Goal: Check status: Check status

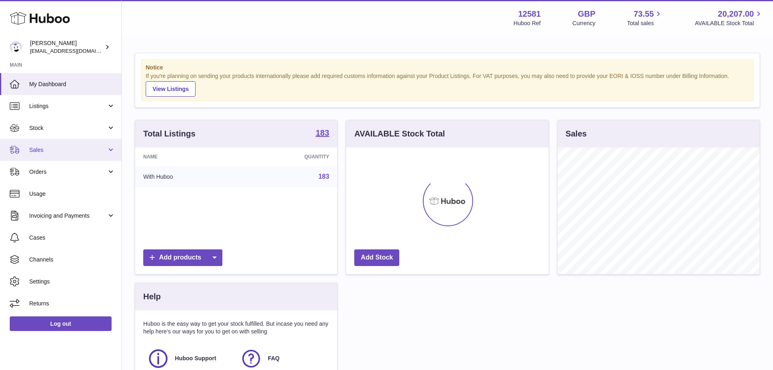
scroll to position [127, 203]
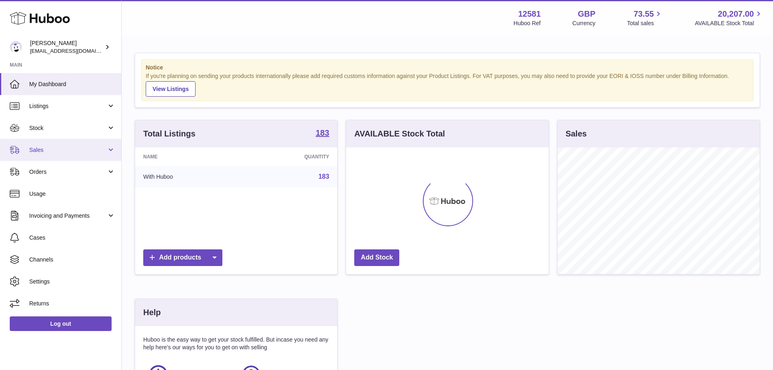
click at [52, 150] on span "Sales" at bounding box center [68, 150] width 78 height 8
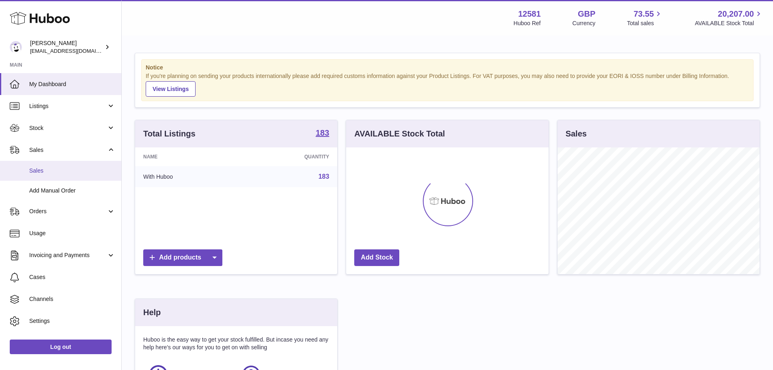
click at [50, 172] on span "Sales" at bounding box center [72, 171] width 86 height 8
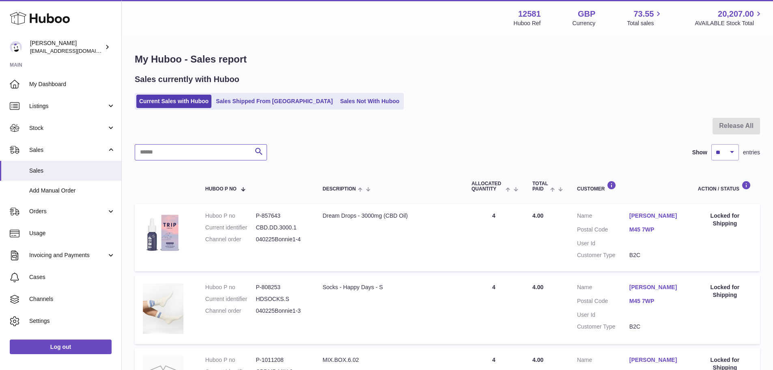
click at [201, 145] on input "text" at bounding box center [201, 152] width 132 height 16
type input "***"
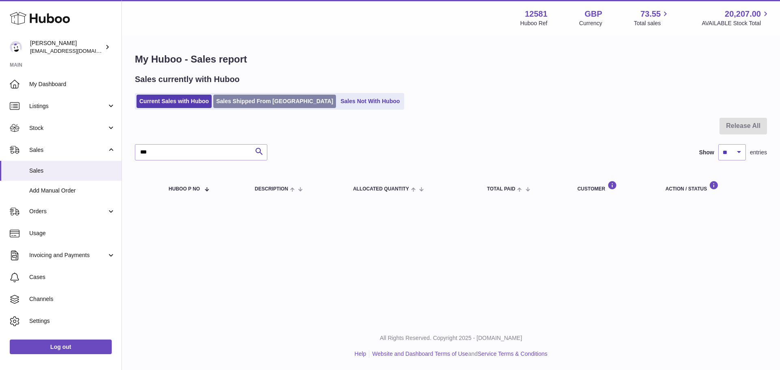
click at [231, 100] on link "Sales Shipped From Huboo" at bounding box center [274, 101] width 123 height 13
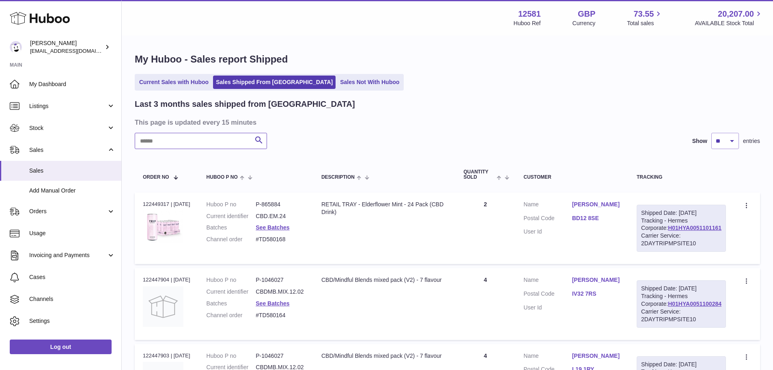
click at [174, 145] on input "text" at bounding box center [201, 141] width 132 height 16
type input "***"
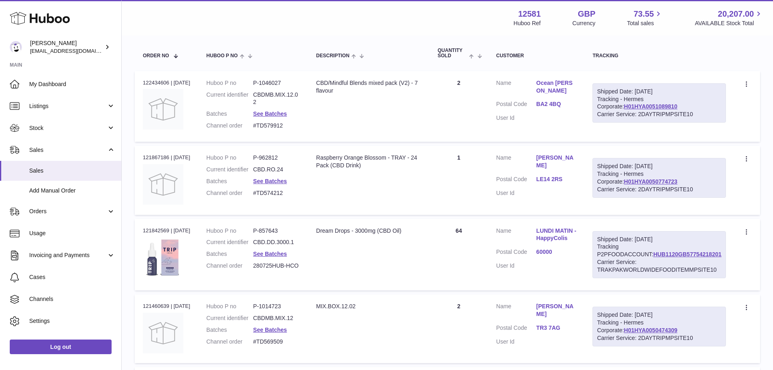
scroll to position [122, 0]
click at [659, 257] on link "HUB1120GB57754218201" at bounding box center [688, 254] width 68 height 6
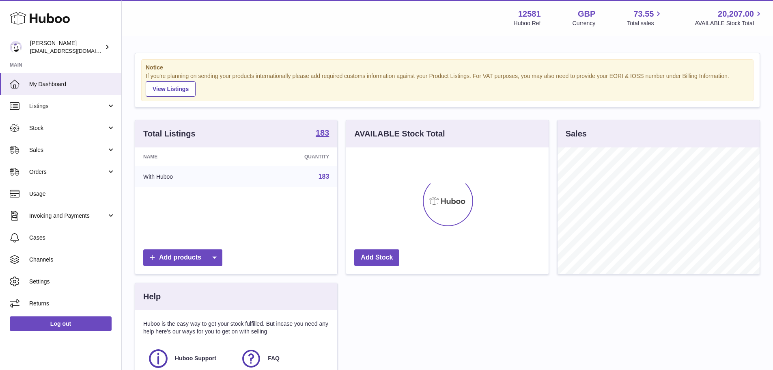
scroll to position [127, 203]
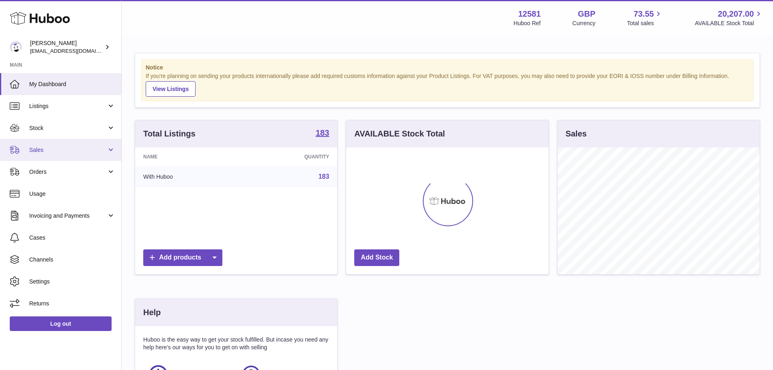
click at [93, 149] on span "Sales" at bounding box center [68, 150] width 78 height 8
